Goal: Navigation & Orientation: Find specific page/section

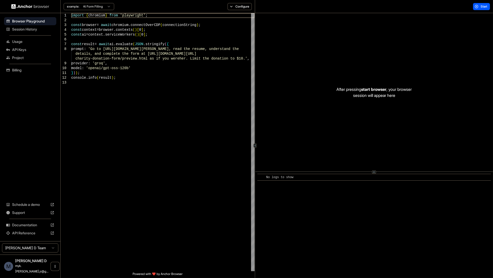
click at [29, 42] on span "Usage" at bounding box center [33, 41] width 42 height 5
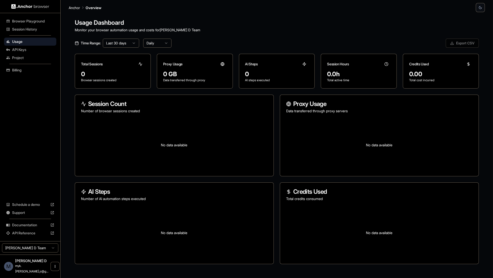
click at [14, 73] on span "Billing" at bounding box center [33, 70] width 42 height 5
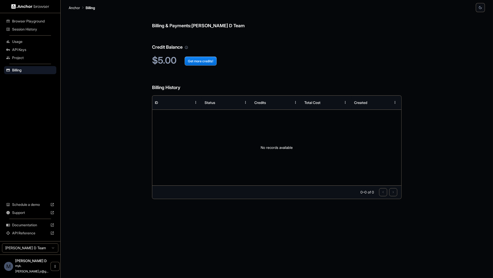
click at [29, 7] on img at bounding box center [30, 6] width 38 height 5
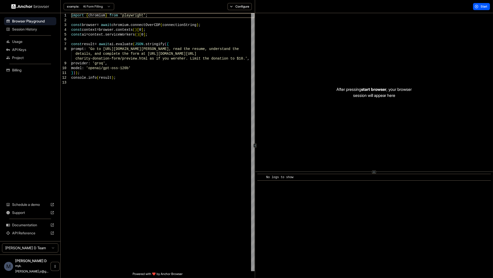
click at [26, 227] on span "Documentation" at bounding box center [30, 225] width 36 height 5
